Goal: Check status: Check status

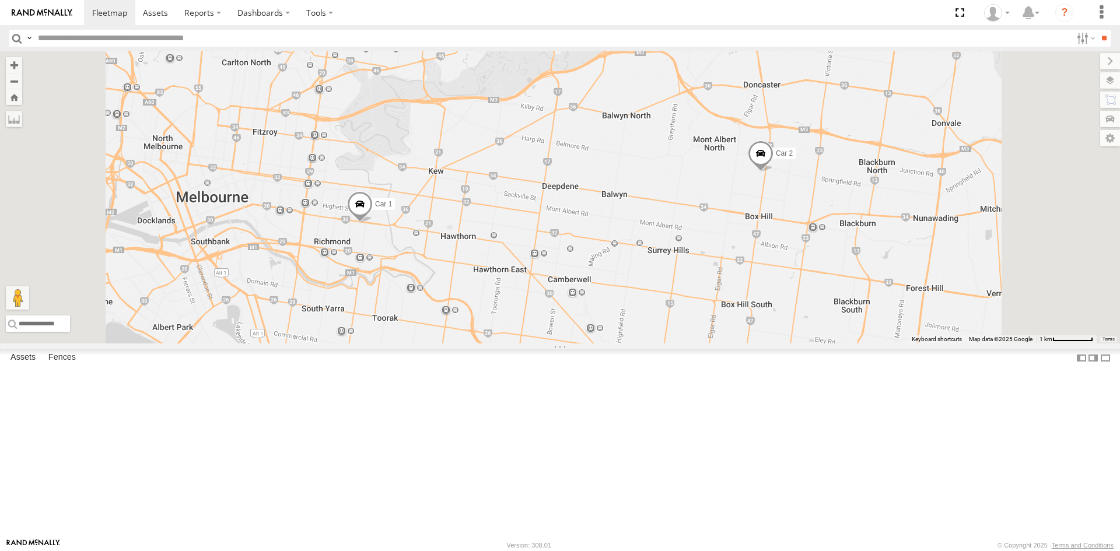
click at [773, 172] on span at bounding box center [761, 156] width 26 height 31
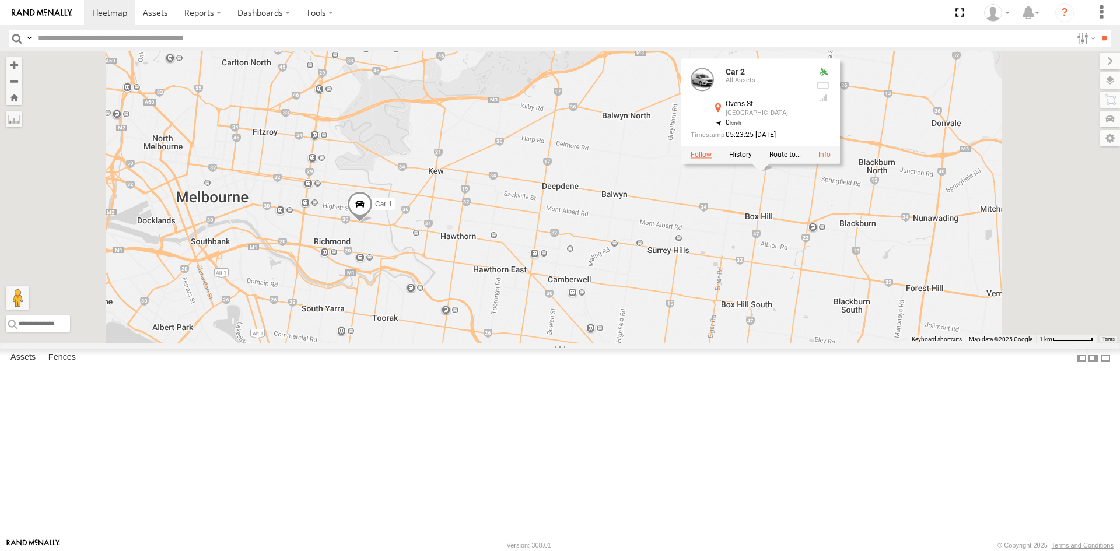
click at [712, 159] on label at bounding box center [701, 154] width 21 height 8
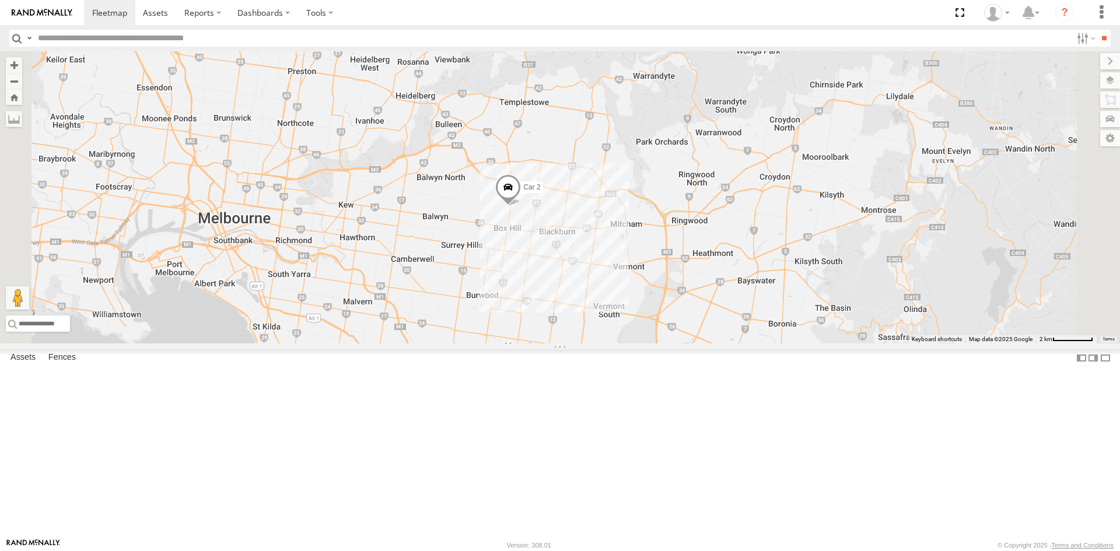
drag, startPoint x: 640, startPoint y: 407, endPoint x: 653, endPoint y: 300, distance: 107.4
click at [653, 300] on div "Car 2" at bounding box center [560, 197] width 1120 height 292
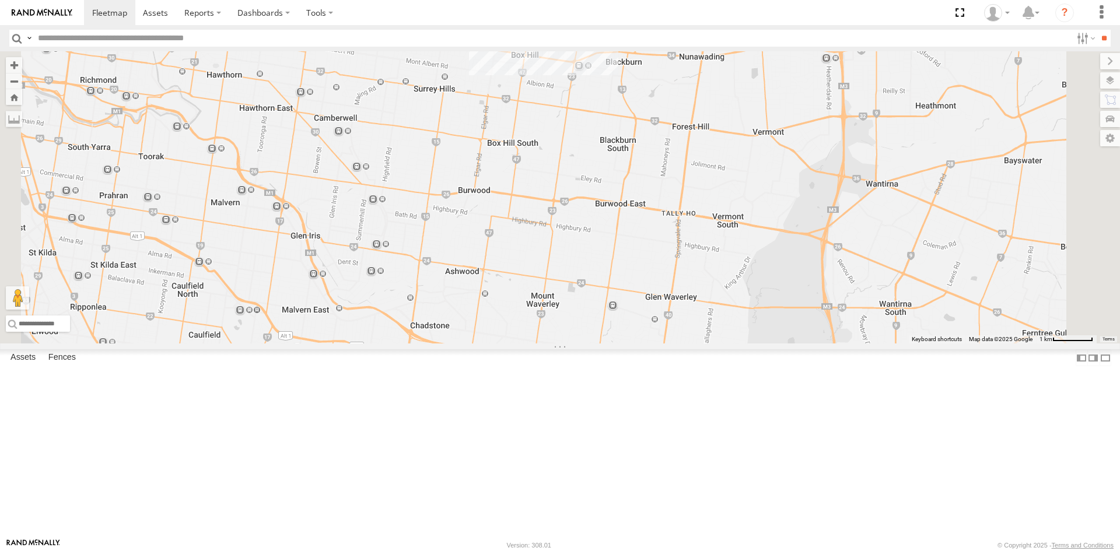
drag, startPoint x: 653, startPoint y: 409, endPoint x: 684, endPoint y: 295, distance: 118.6
click at [684, 295] on div "Car 2" at bounding box center [560, 197] width 1120 height 292
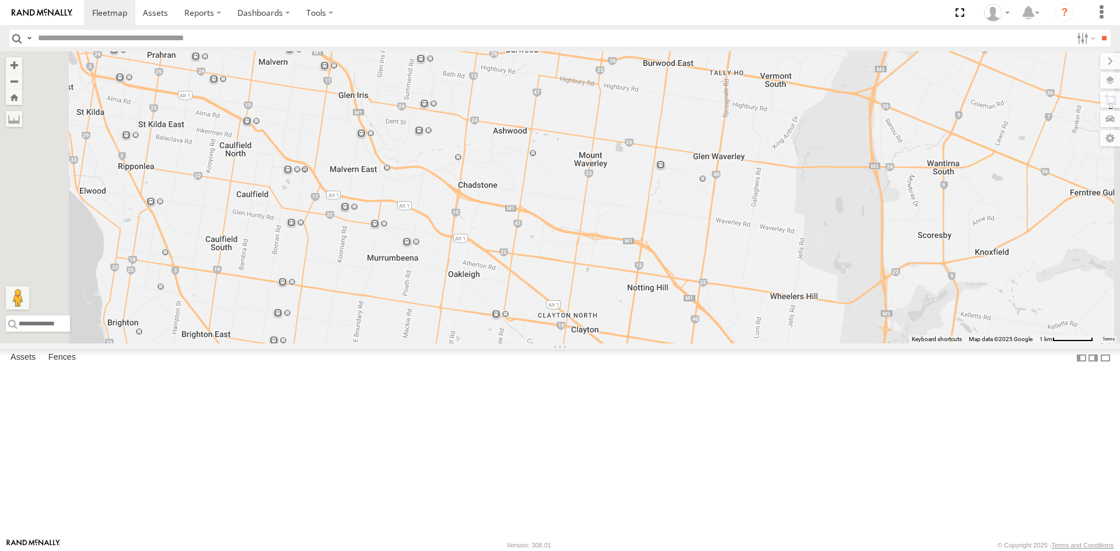
drag, startPoint x: 640, startPoint y: 380, endPoint x: 668, endPoint y: 284, distance: 99.7
click at [668, 284] on div "Car 2" at bounding box center [560, 197] width 1120 height 292
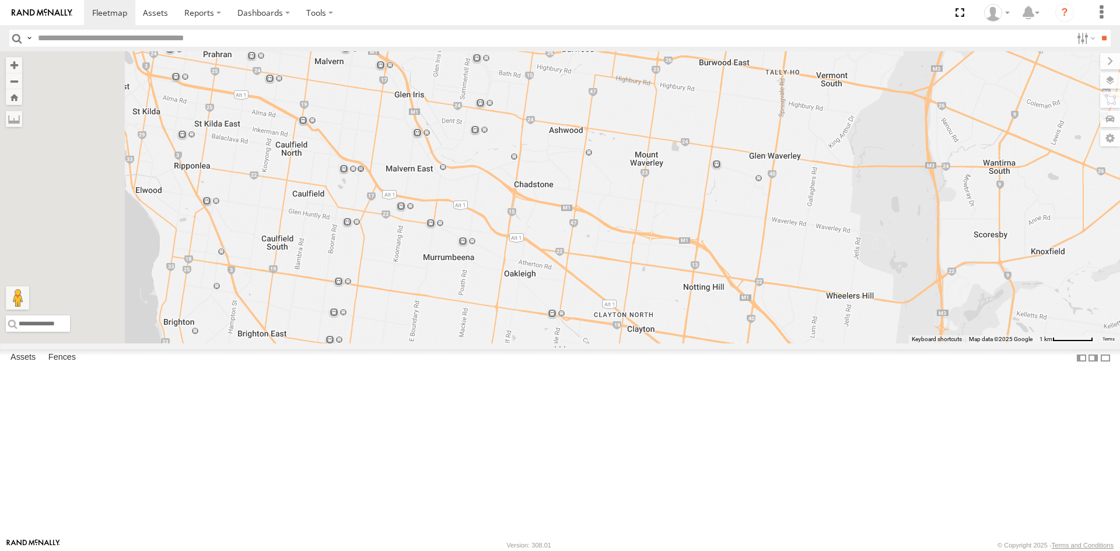
drag, startPoint x: 631, startPoint y: 425, endPoint x: 688, endPoint y: 424, distance: 57.2
click at [688, 344] on div "Car 2" at bounding box center [560, 197] width 1120 height 292
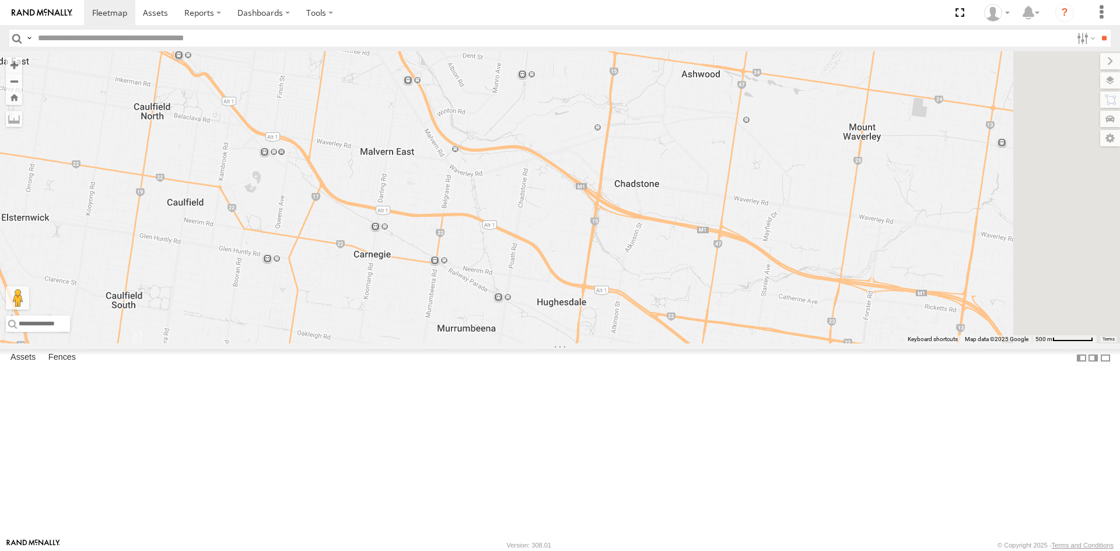
drag, startPoint x: 895, startPoint y: 271, endPoint x: 853, endPoint y: 423, distance: 158.3
click at [858, 344] on div "Car 2" at bounding box center [560, 197] width 1120 height 292
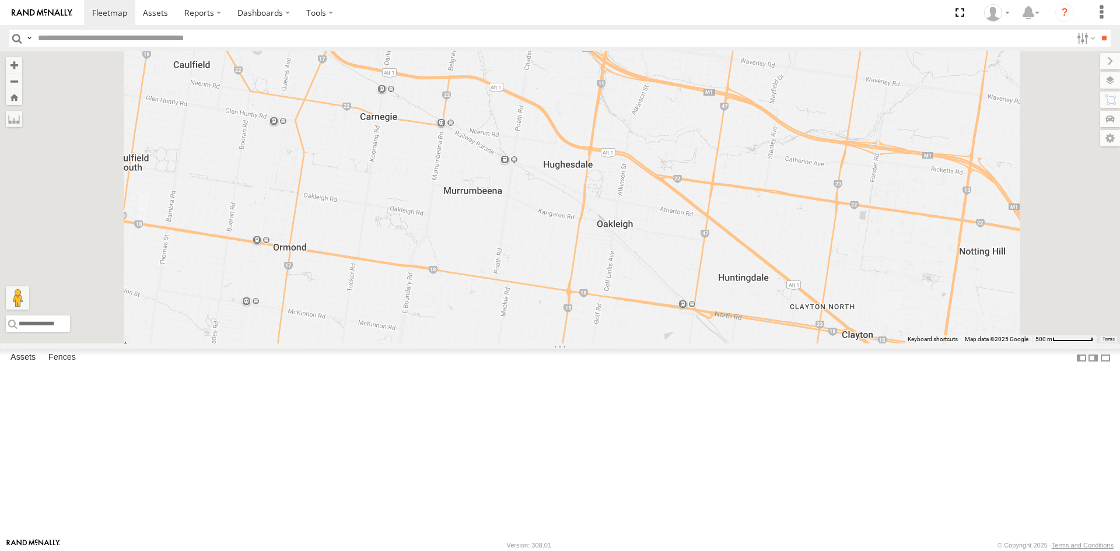
drag, startPoint x: 860, startPoint y: 450, endPoint x: 869, endPoint y: 314, distance: 136.8
click at [869, 314] on div "Car 2" at bounding box center [560, 197] width 1120 height 292
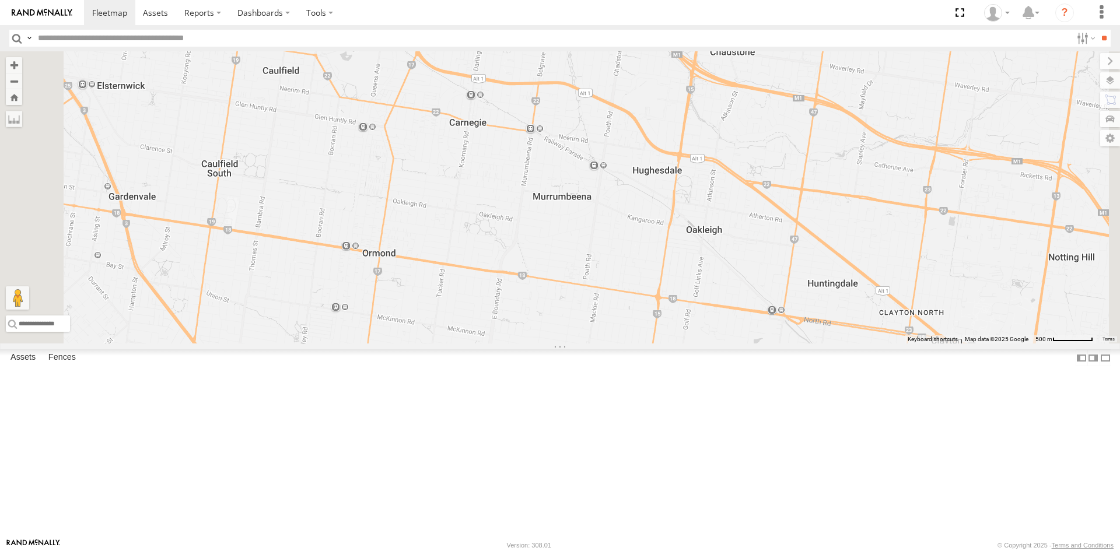
drag, startPoint x: 730, startPoint y: 409, endPoint x: 787, endPoint y: 408, distance: 57.2
click at [787, 344] on div "Car 2" at bounding box center [560, 197] width 1120 height 292
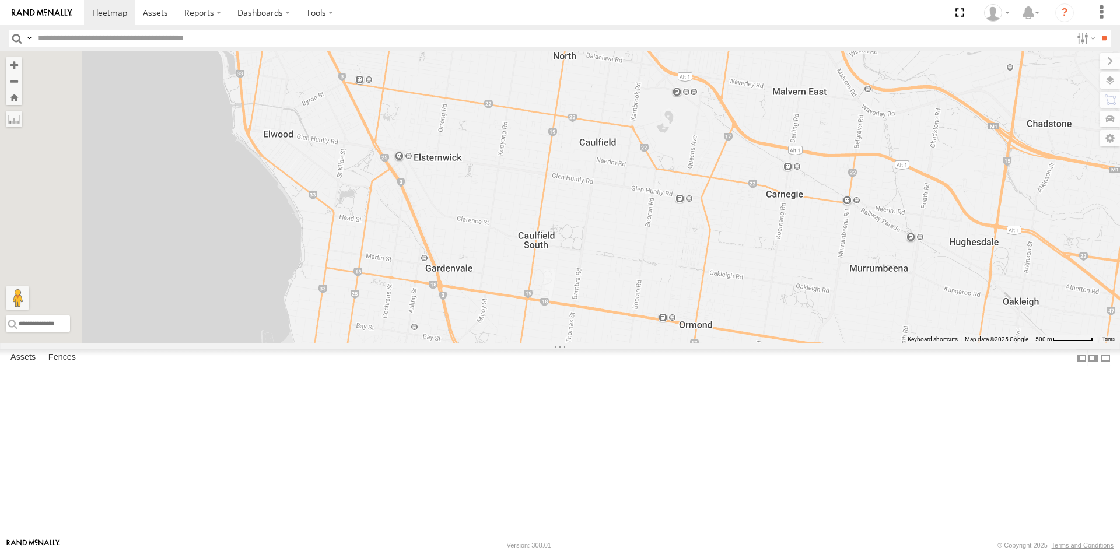
drag, startPoint x: 633, startPoint y: 395, endPoint x: 955, endPoint y: 467, distance: 329.9
click at [955, 344] on div "Car 2" at bounding box center [560, 197] width 1120 height 292
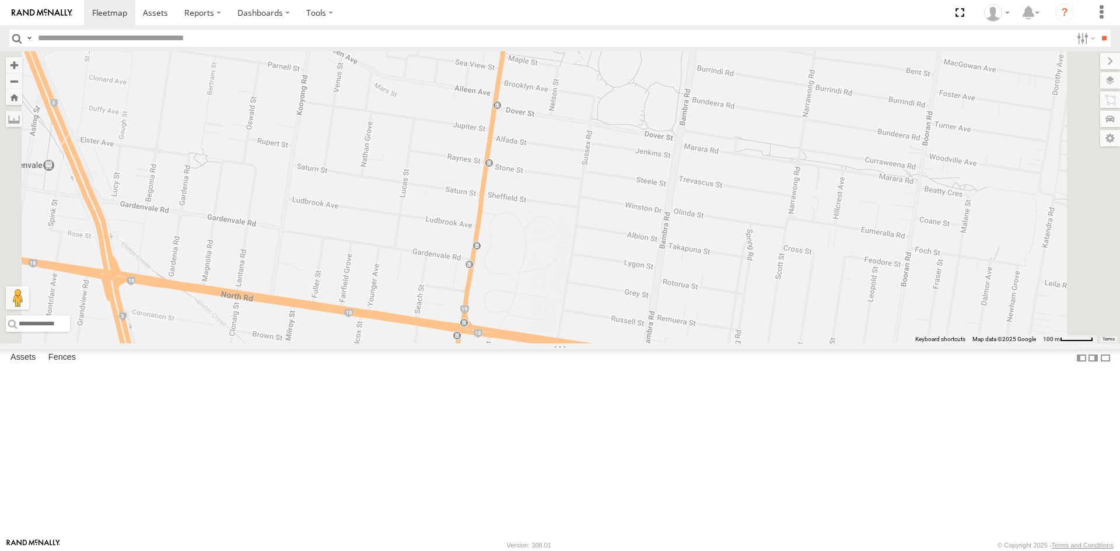
drag, startPoint x: 713, startPoint y: 396, endPoint x: 728, endPoint y: 243, distance: 153.6
click at [728, 243] on div "Car 2" at bounding box center [560, 197] width 1120 height 292
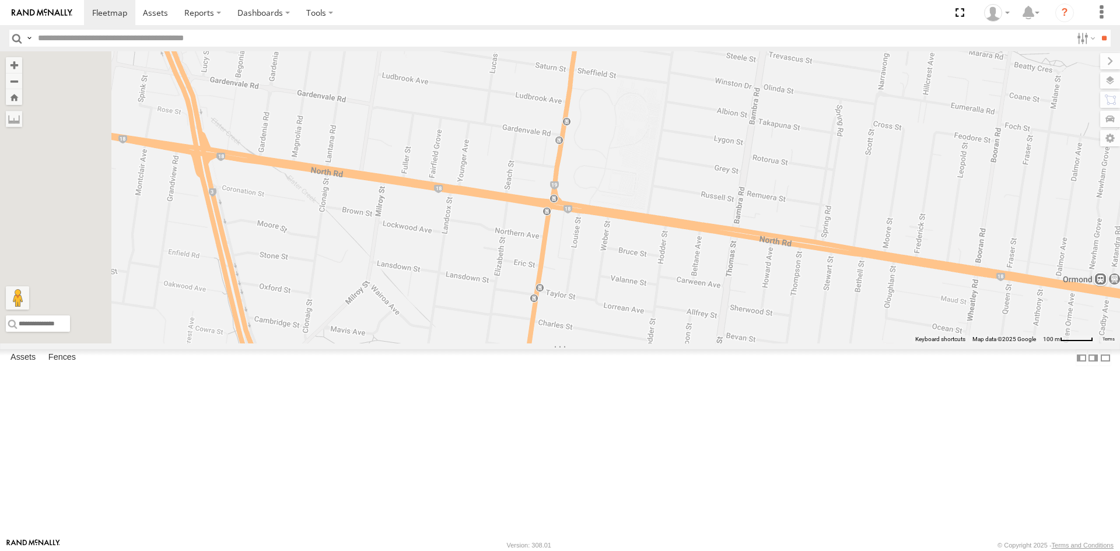
drag, startPoint x: 709, startPoint y: 478, endPoint x: 801, endPoint y: 347, distance: 160.7
click at [801, 344] on div "Car 2" at bounding box center [560, 197] width 1120 height 292
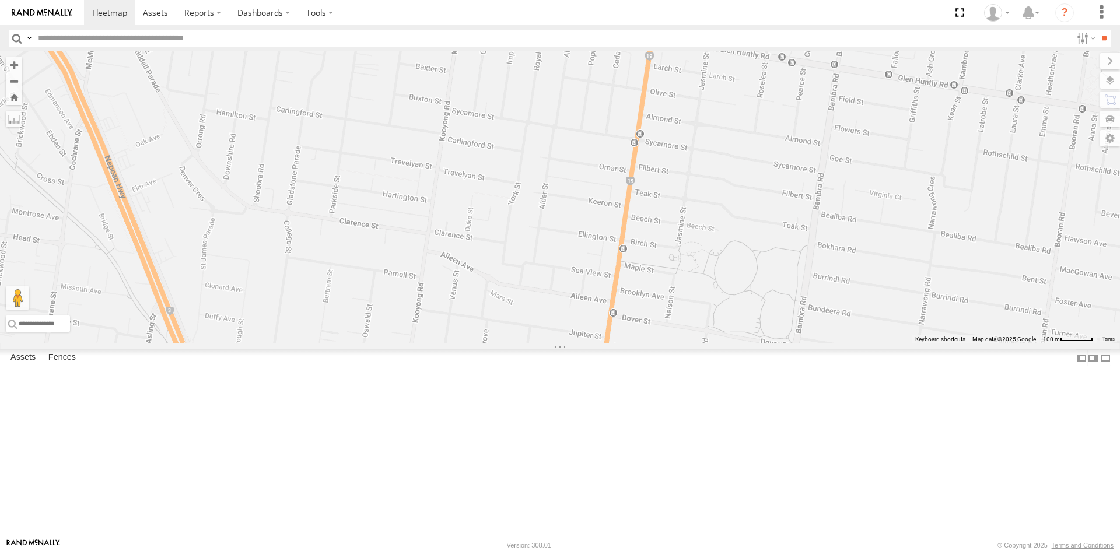
drag, startPoint x: 613, startPoint y: 211, endPoint x: 639, endPoint y: 543, distance: 332.9
click at [639, 543] on body at bounding box center [560, 275] width 1120 height 551
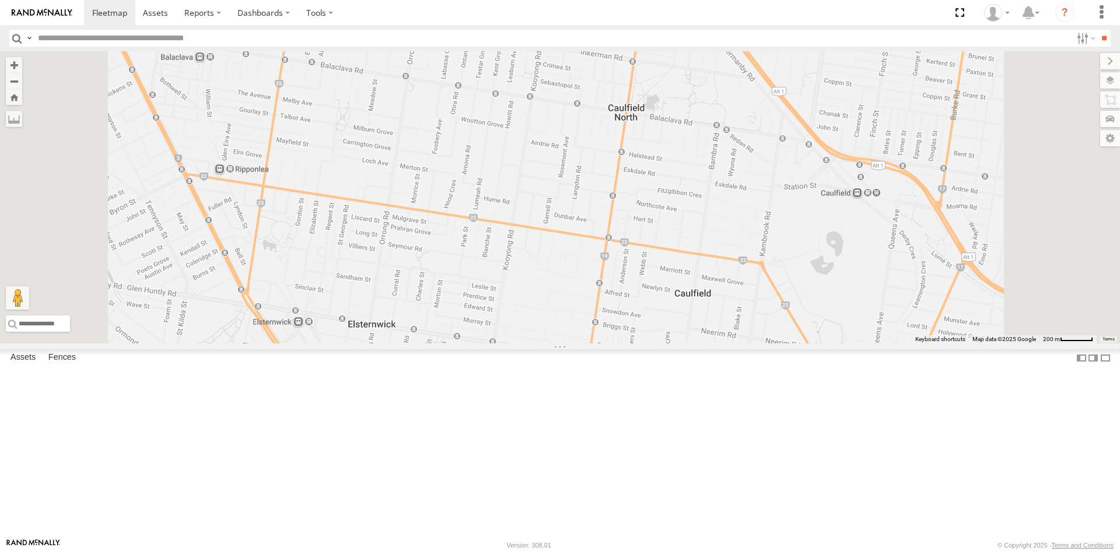
drag, startPoint x: 661, startPoint y: 255, endPoint x: 679, endPoint y: 439, distance: 184.0
click at [679, 344] on div "Car 2" at bounding box center [560, 197] width 1120 height 292
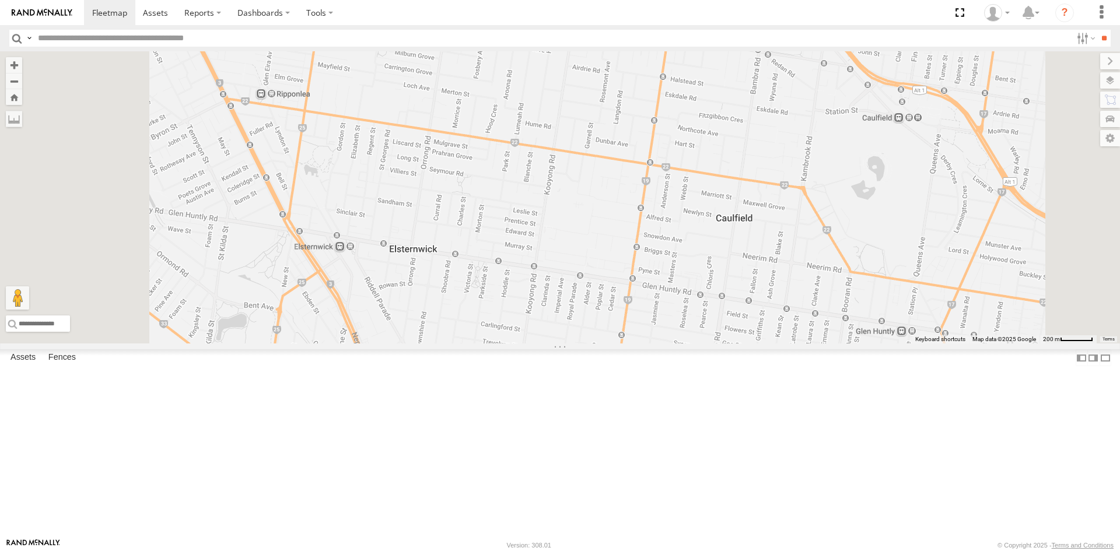
drag, startPoint x: 646, startPoint y: 388, endPoint x: 688, endPoint y: 311, distance: 88.5
click at [688, 311] on div "Car 2" at bounding box center [560, 197] width 1120 height 292
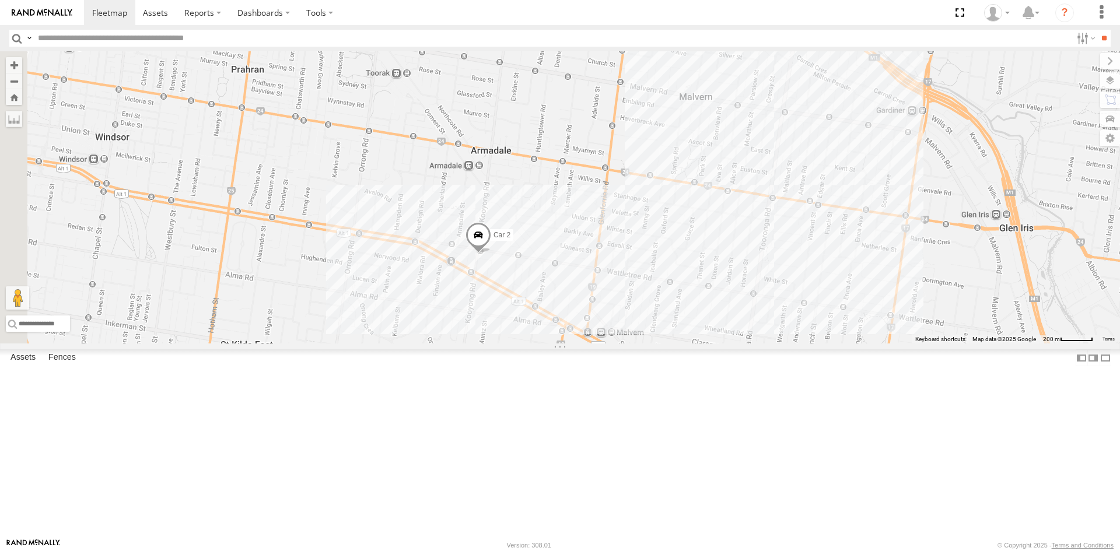
drag, startPoint x: 580, startPoint y: 384, endPoint x: 647, endPoint y: 329, distance: 87.0
click at [510, 239] on span "Car 2" at bounding box center [501, 235] width 17 height 8
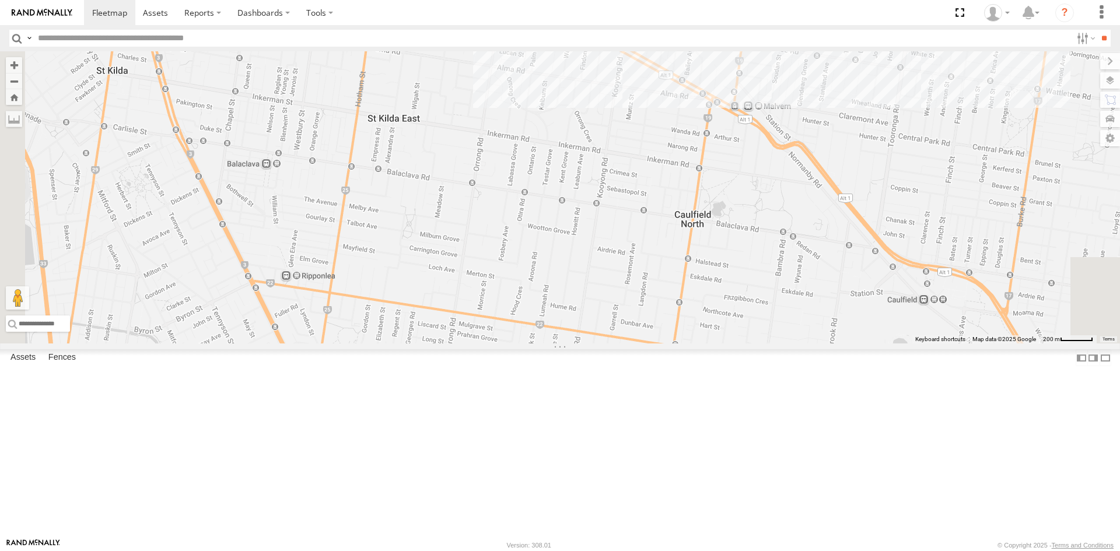
drag, startPoint x: 542, startPoint y: 328, endPoint x: 632, endPoint y: 155, distance: 195.1
click at [632, 155] on div "Car 2 Car 2 All Assets Kooyong Rd Armadale -37.86152 , 145.01974 South 23 06:02…" at bounding box center [560, 197] width 1120 height 292
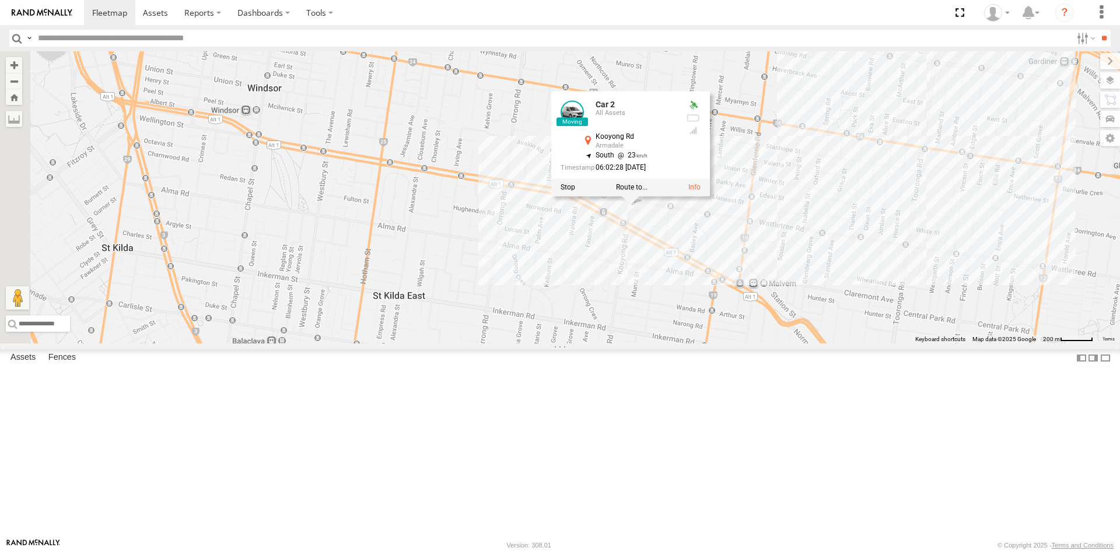
drag, startPoint x: 646, startPoint y: 174, endPoint x: 652, endPoint y: 354, distance: 179.7
click at [652, 344] on div "Car 2 Car 2 All Assets Kooyong Rd Armadale -37.86152 , 145.01974 South 23 06:02…" at bounding box center [560, 197] width 1120 height 292
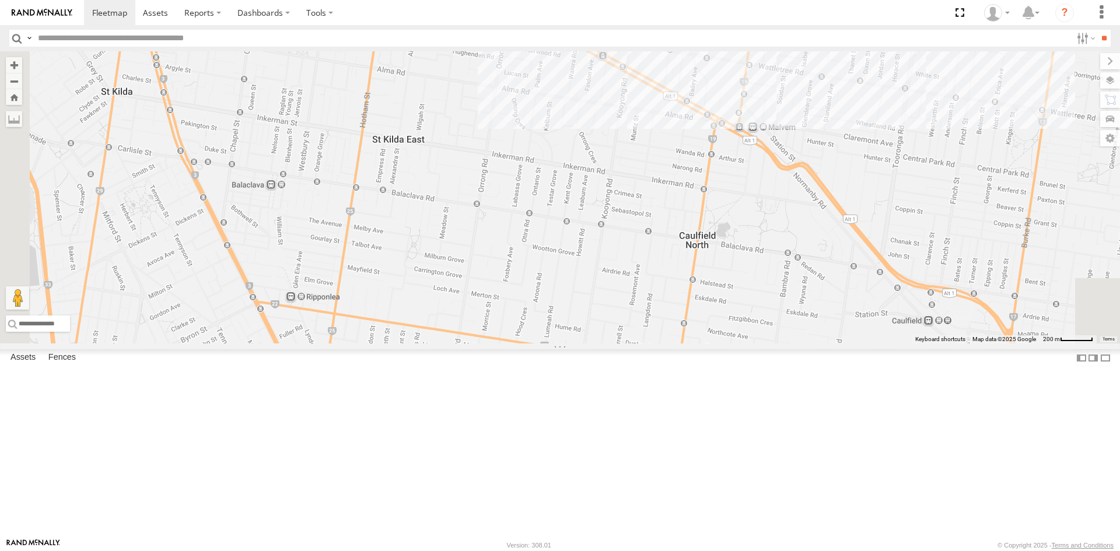
drag, startPoint x: 656, startPoint y: 427, endPoint x: 655, endPoint y: 269, distance: 157.5
click at [655, 269] on div "Car 2 Car 2 All Assets Kooyong Rd Armadale -37.86152 , 145.01974 South 23 06:02…" at bounding box center [560, 197] width 1120 height 292
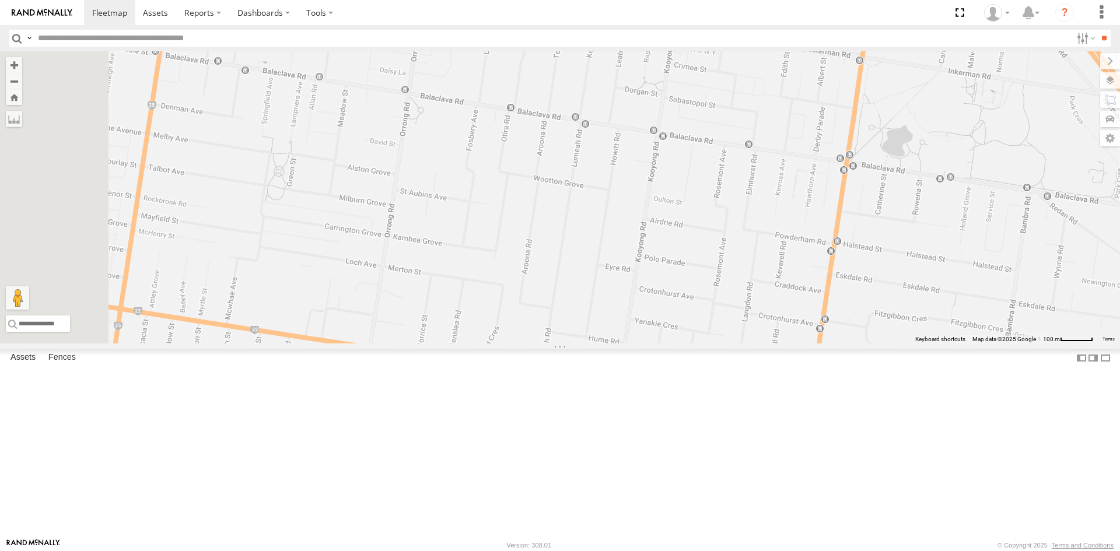
drag, startPoint x: 715, startPoint y: 347, endPoint x: 743, endPoint y: 191, distance: 158.9
click at [743, 191] on div "Car 2 Car 2 All Assets Kooyong Rd Armadale -37.86152 , 145.01974 South 23 06:02…" at bounding box center [560, 197] width 1120 height 292
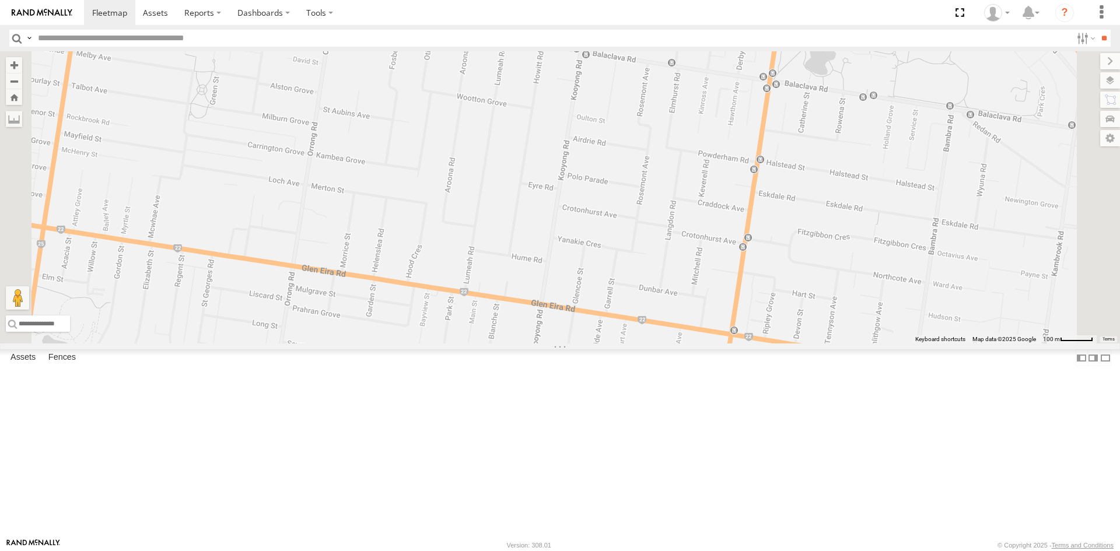
drag, startPoint x: 839, startPoint y: 391, endPoint x: 837, endPoint y: 283, distance: 107.4
click at [837, 283] on div "Car 2 Car 2 All Assets Kooyong Rd Armadale -37.86152 , 145.01974 South 23 06:02…" at bounding box center [560, 197] width 1120 height 292
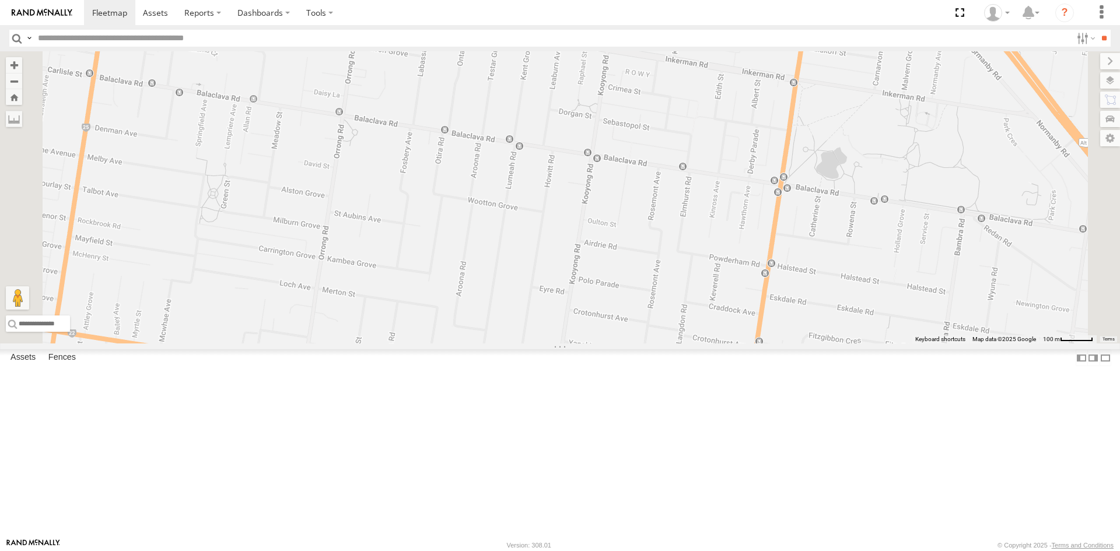
drag, startPoint x: 792, startPoint y: 303, endPoint x: 796, endPoint y: 413, distance: 109.7
click at [796, 344] on div "Car 2 Car 2 All Assets Kooyong Rd Armadale -37.86152 , 145.01974 South 23 06:02…" at bounding box center [560, 197] width 1120 height 292
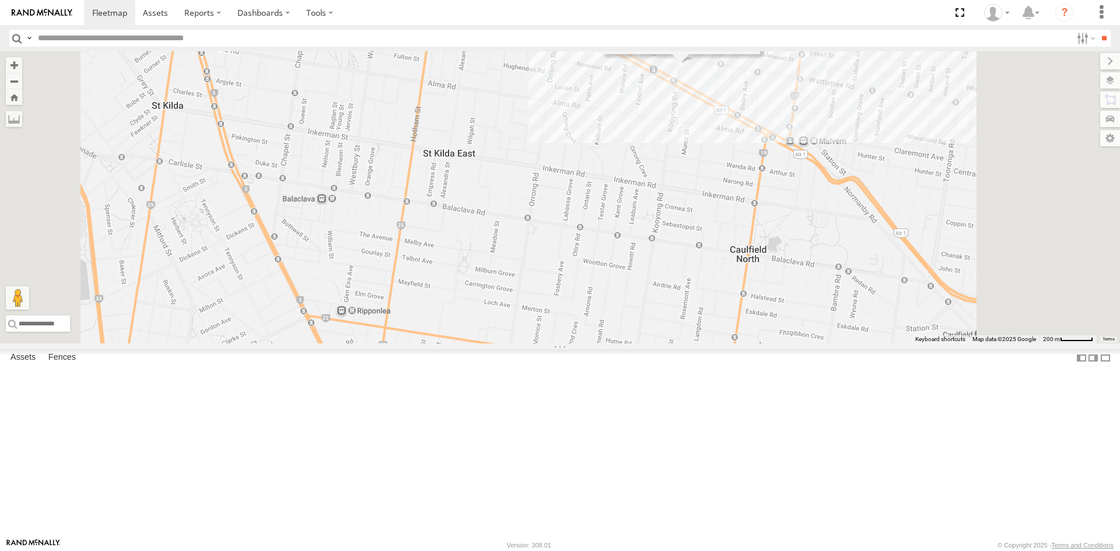
drag, startPoint x: 880, startPoint y: 146, endPoint x: 881, endPoint y: 213, distance: 66.5
click at [881, 213] on div "Car 2 Car 2 All Assets Kooyong Rd Armadale -37.86152 , 145.01974 South 23 06:02…" at bounding box center [560, 197] width 1120 height 292
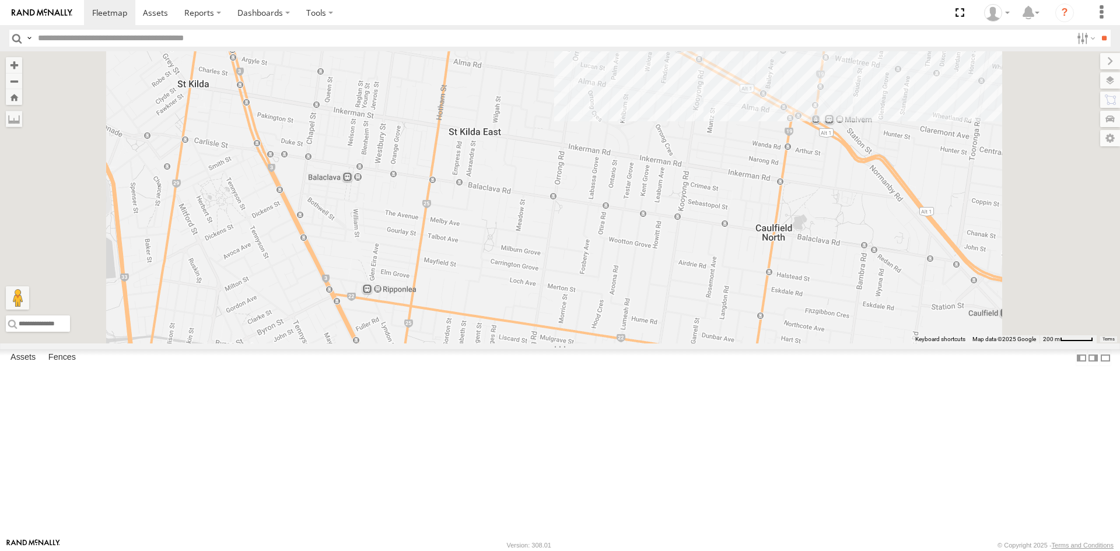
drag, startPoint x: 673, startPoint y: 199, endPoint x: 699, endPoint y: 181, distance: 32.2
click at [699, 181] on div "Car 2 Car 2 All Assets Kooyong Rd Armadale -37.86152 , 145.01974 South 23 06:02…" at bounding box center [560, 197] width 1120 height 292
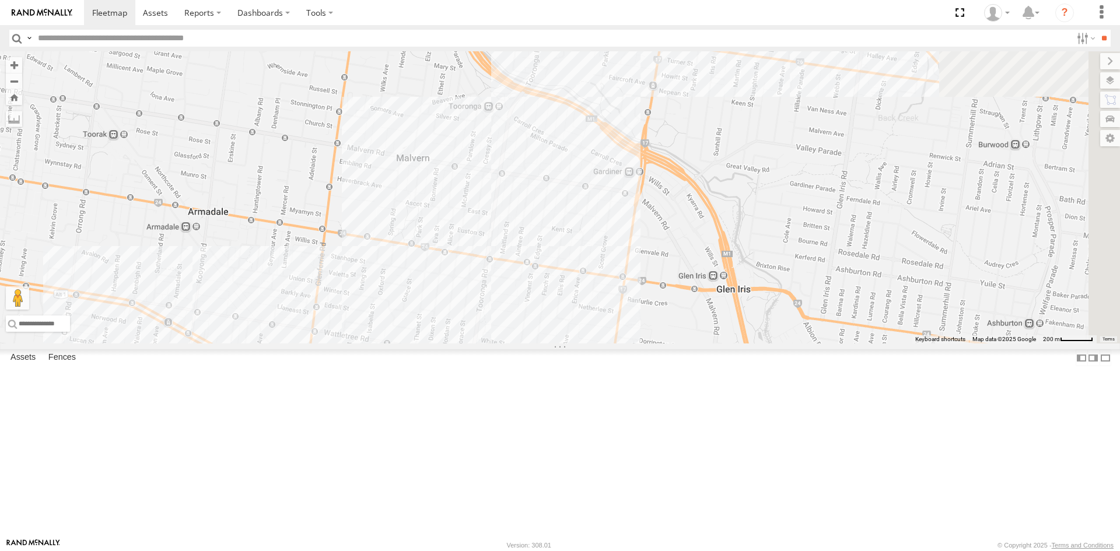
drag, startPoint x: 573, startPoint y: 169, endPoint x: 69, endPoint y: 429, distance: 566.9
click at [69, 429] on main "← Move left → Move right ↑ Move up ↓ Move down + Zoom in - Zoom out Home Jump l…" at bounding box center [560, 294] width 1120 height 487
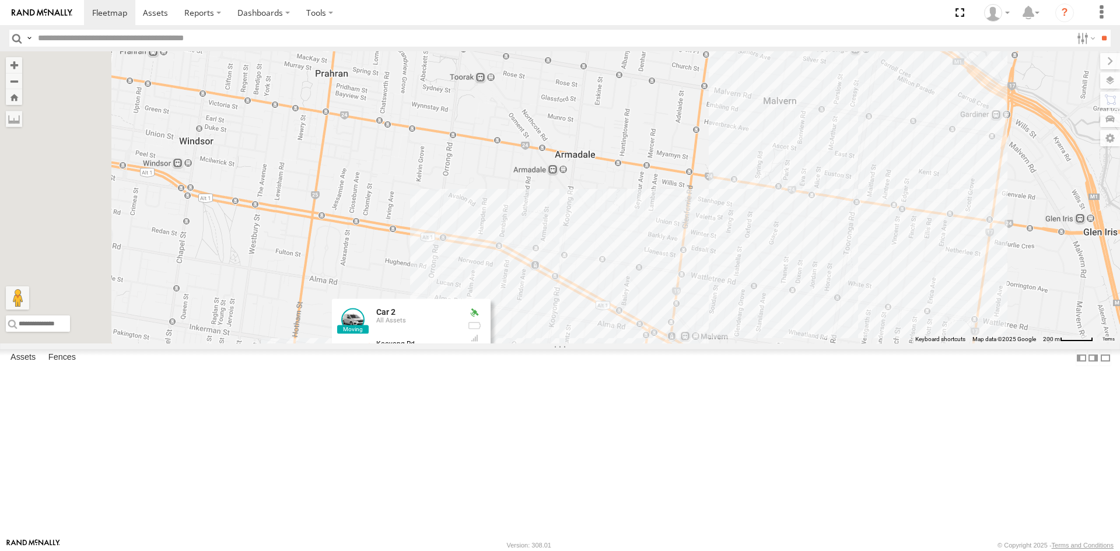
drag, startPoint x: 404, startPoint y: 260, endPoint x: 784, endPoint y: 204, distance: 383.9
click at [782, 205] on div "Car 2 Car 2 All Assets Kooyong Rd Armadale -37.8705 , 145.00864 North 32 06:08:…" at bounding box center [560, 197] width 1120 height 292
